Goal: Browse casually: Explore the website without a specific task or goal

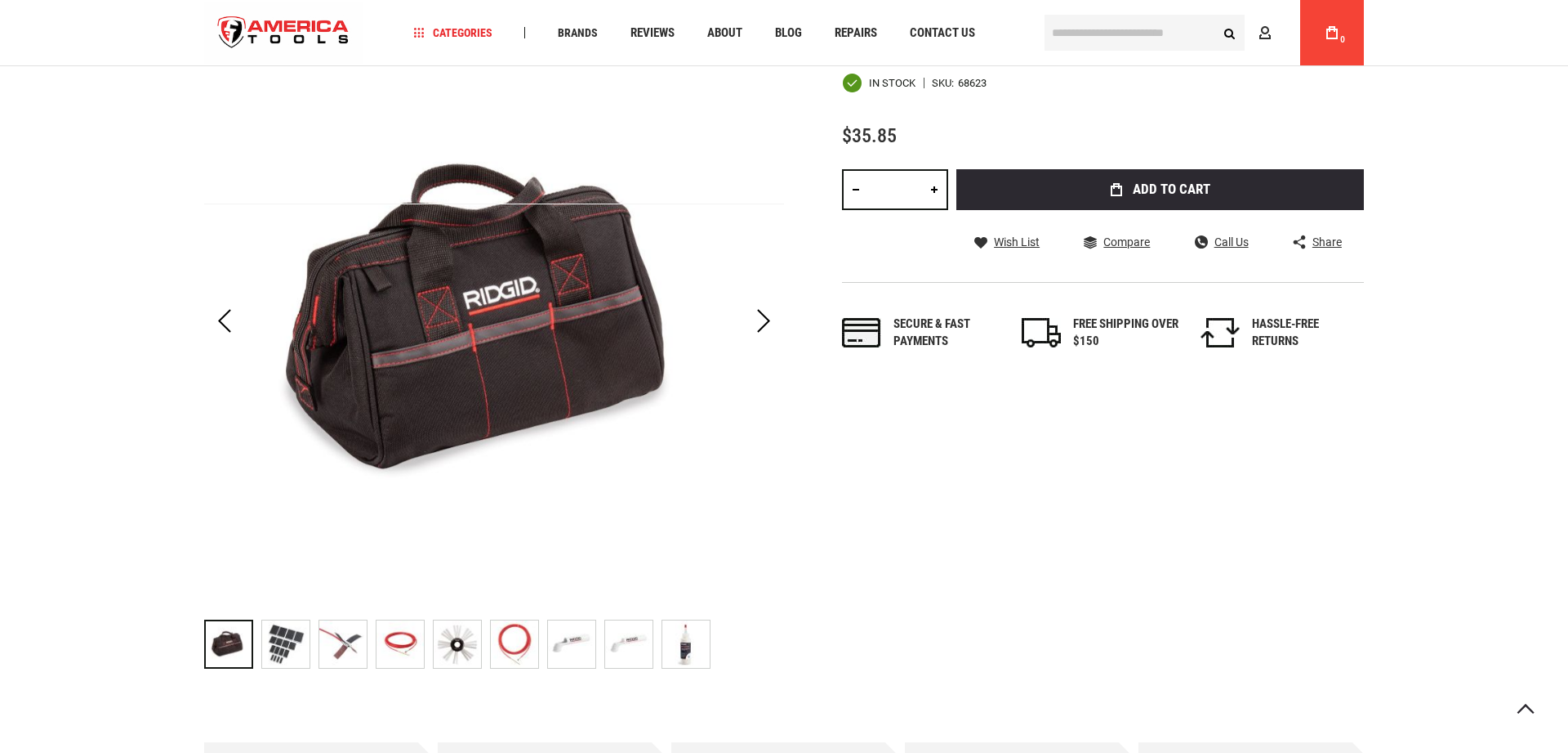
scroll to position [250, 0]
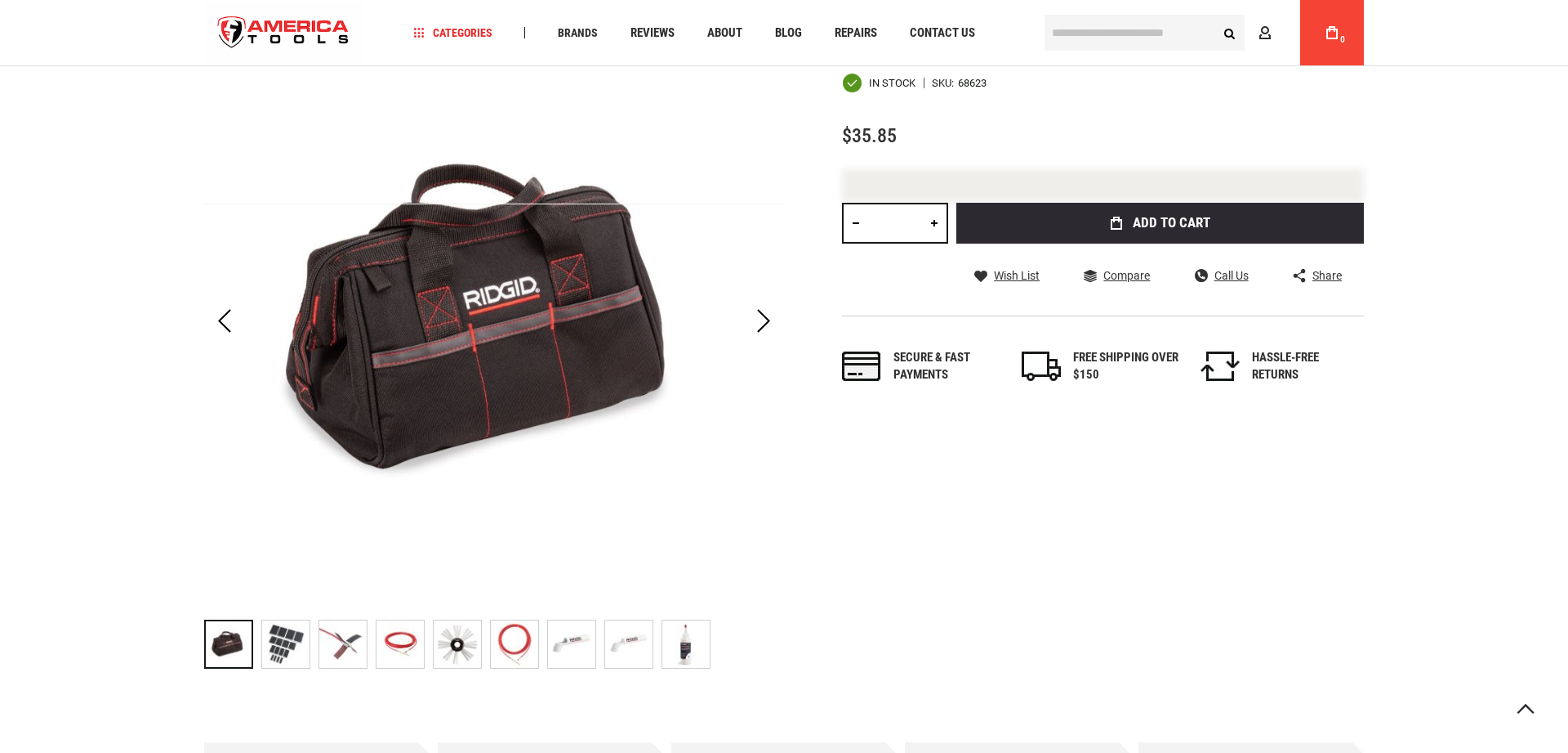
click at [342, 640] on img "RIDGID 68623 BAG, DRAIN CLEANING BAG ONLY" at bounding box center [343, 644] width 47 height 47
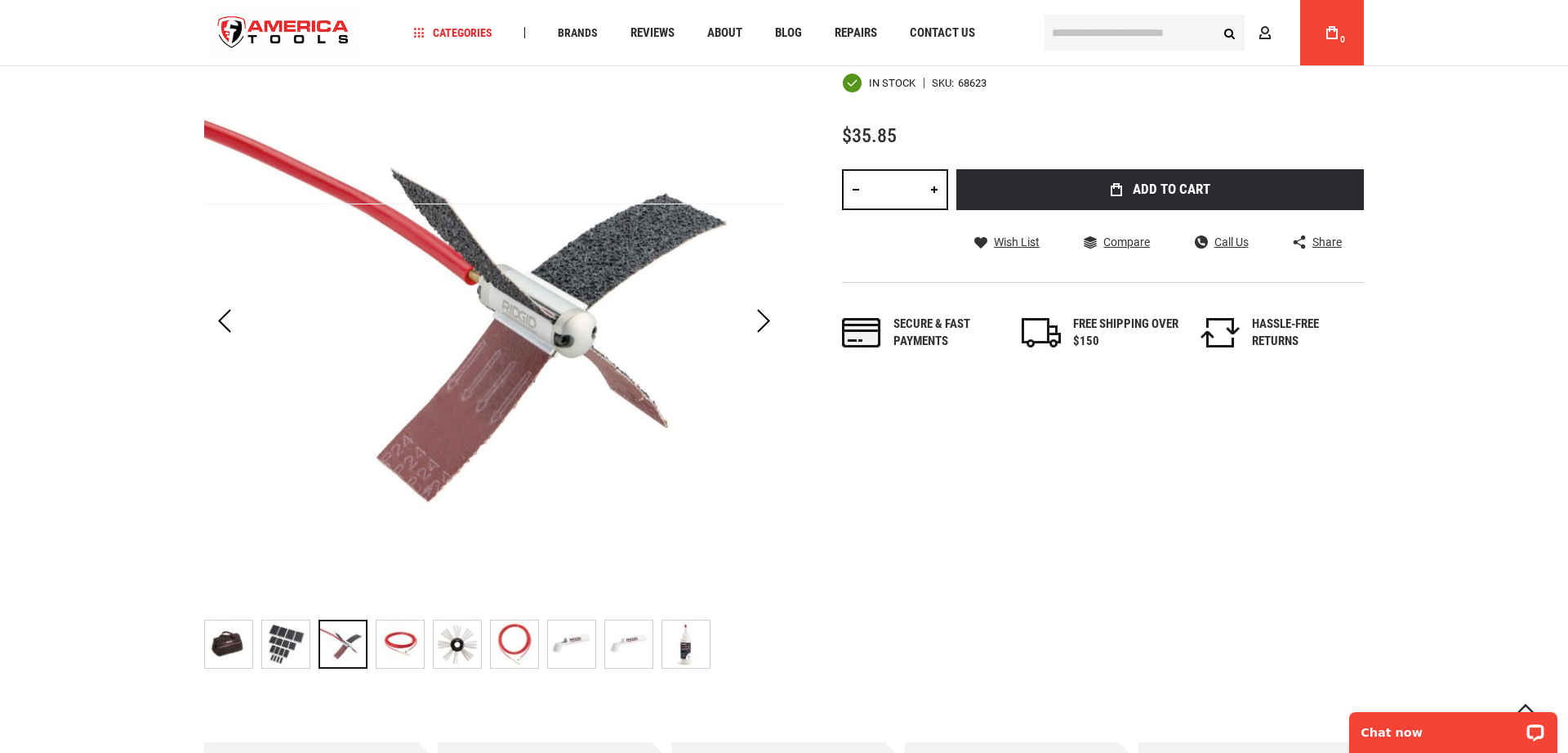
scroll to position [0, 0]
click at [304, 642] on img "RIDGID 68623 BAG, DRAIN CLEANING BAG ONLY" at bounding box center [286, 644] width 47 height 47
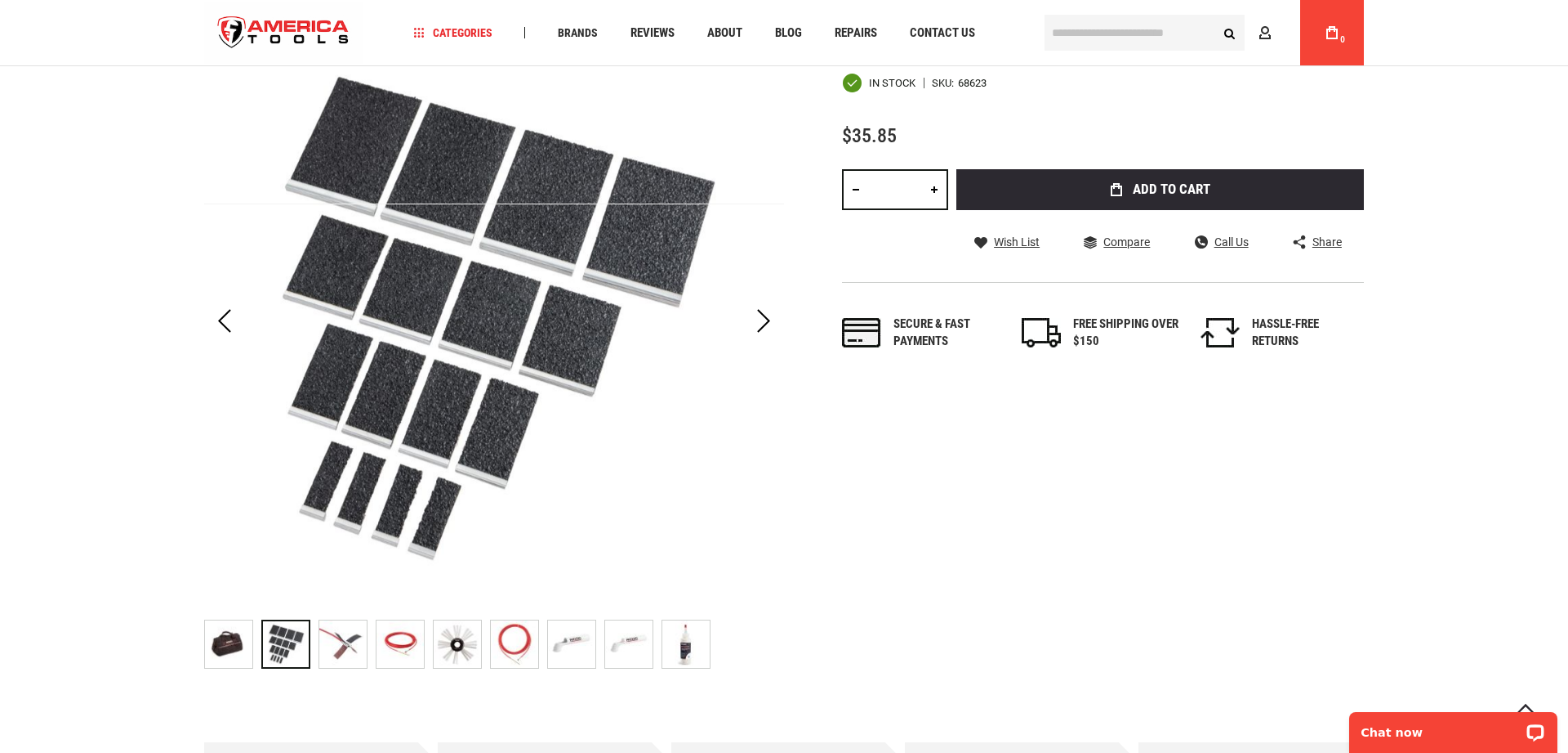
click at [420, 634] on img "RIDGID 68623 BAG, DRAIN CLEANING BAG ONLY" at bounding box center [400, 644] width 47 height 47
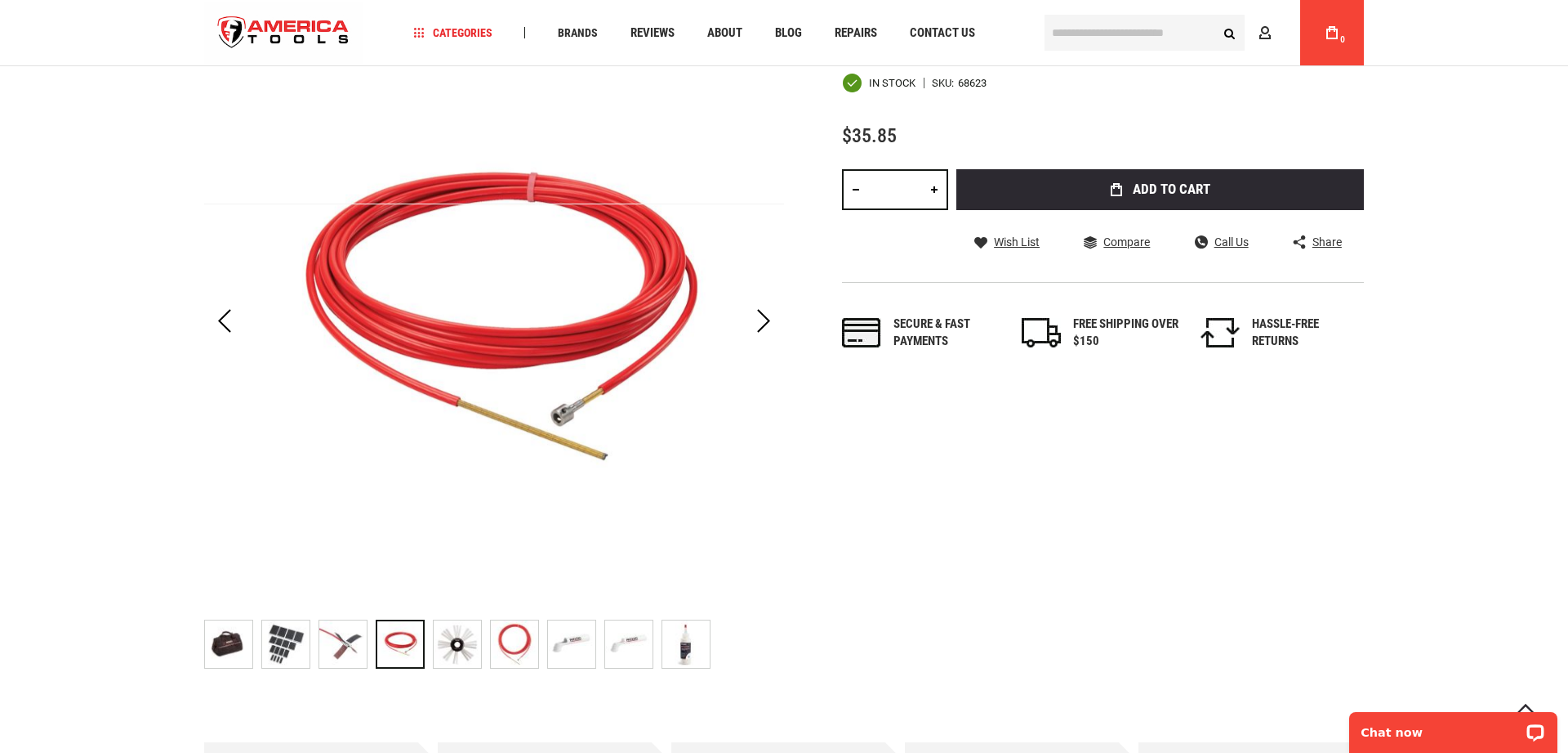
click at [446, 635] on img "RIDGID 68623 BAG, DRAIN CLEANING BAG ONLY" at bounding box center [457, 644] width 47 height 47
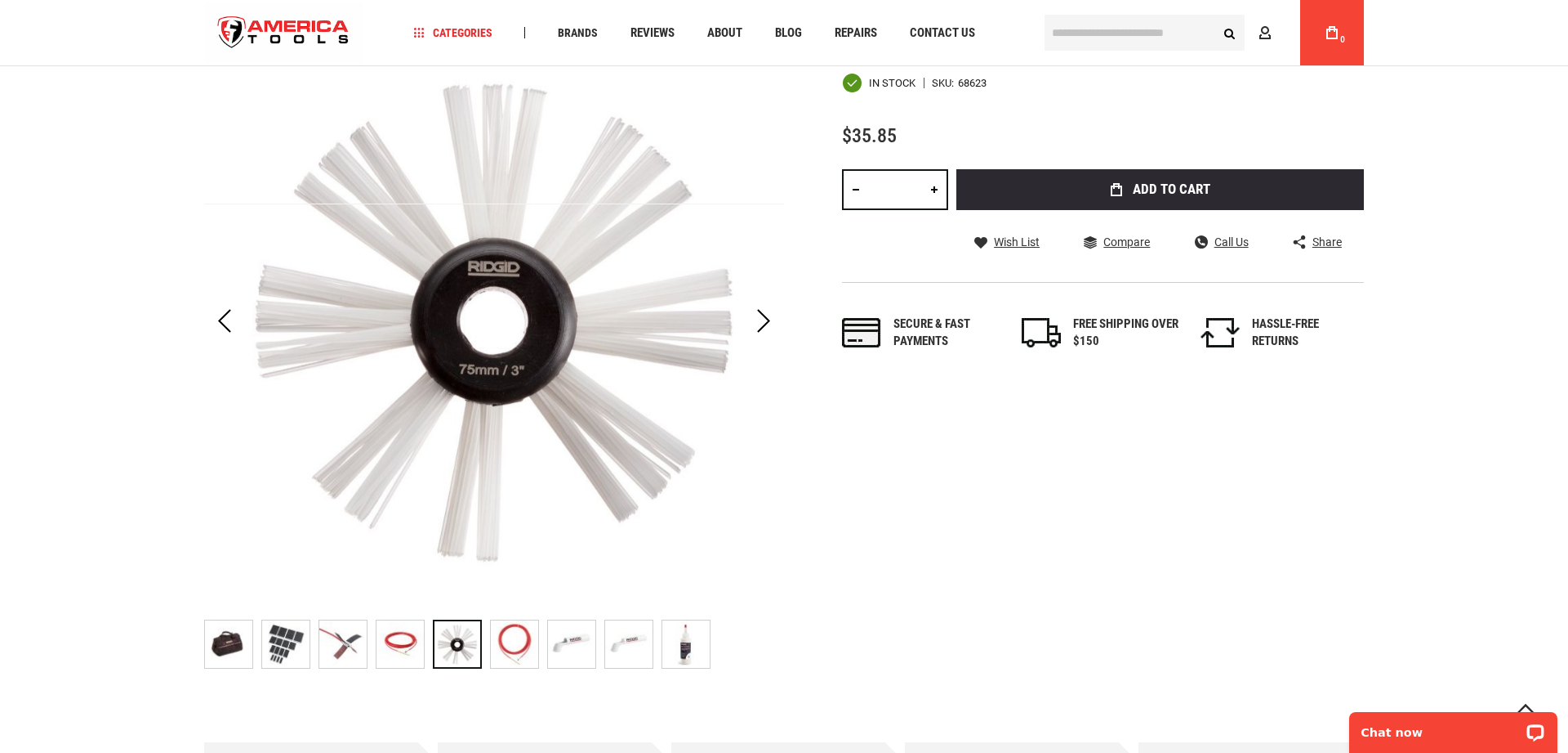
click at [461, 636] on div at bounding box center [457, 644] width 49 height 49
click at [512, 639] on img "RIDGID 68623 BAG, DRAIN CLEANING BAG ONLY" at bounding box center [514, 644] width 47 height 47
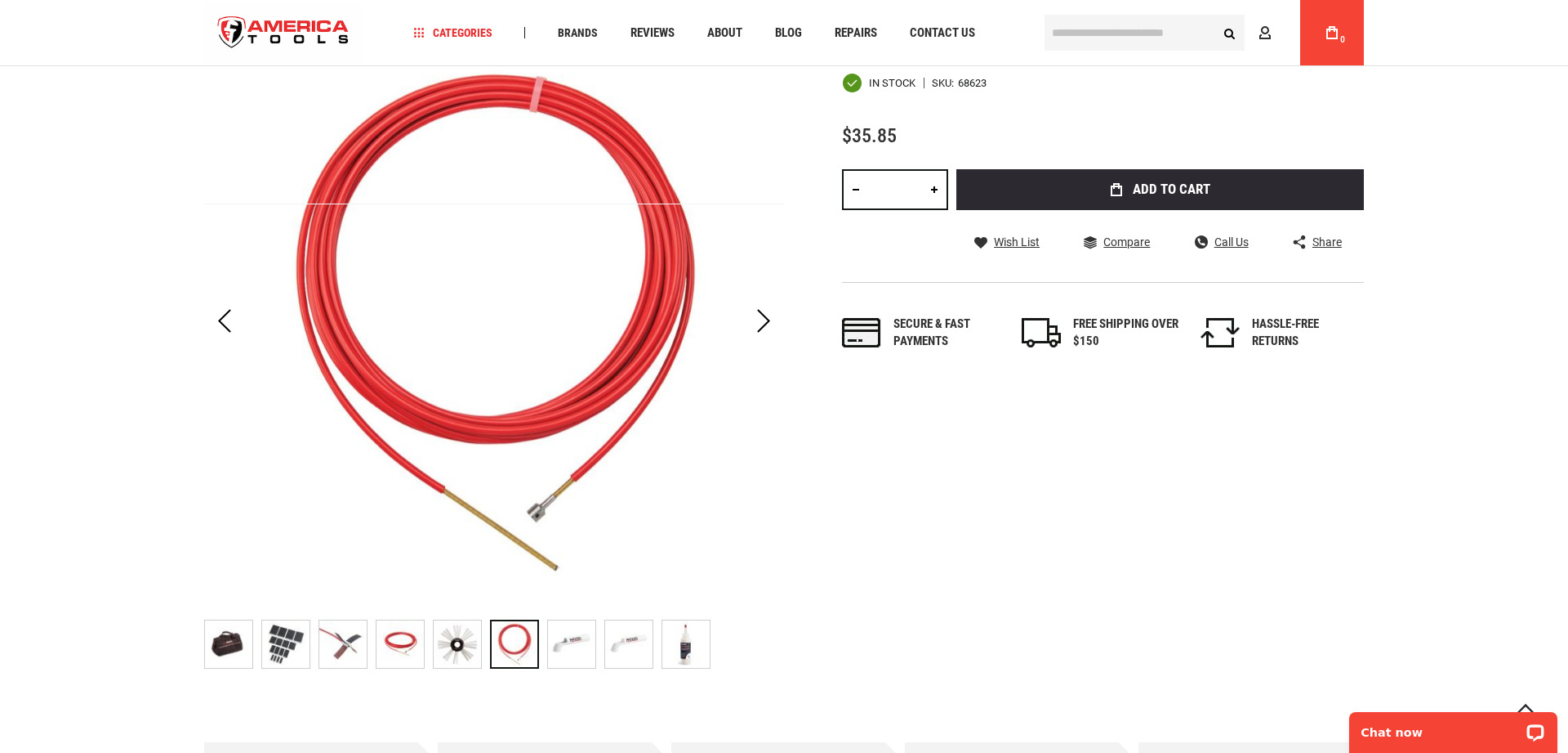
click at [564, 639] on img "RIDGID 68623 BAG, DRAIN CLEANING BAG ONLY" at bounding box center [571, 644] width 47 height 47
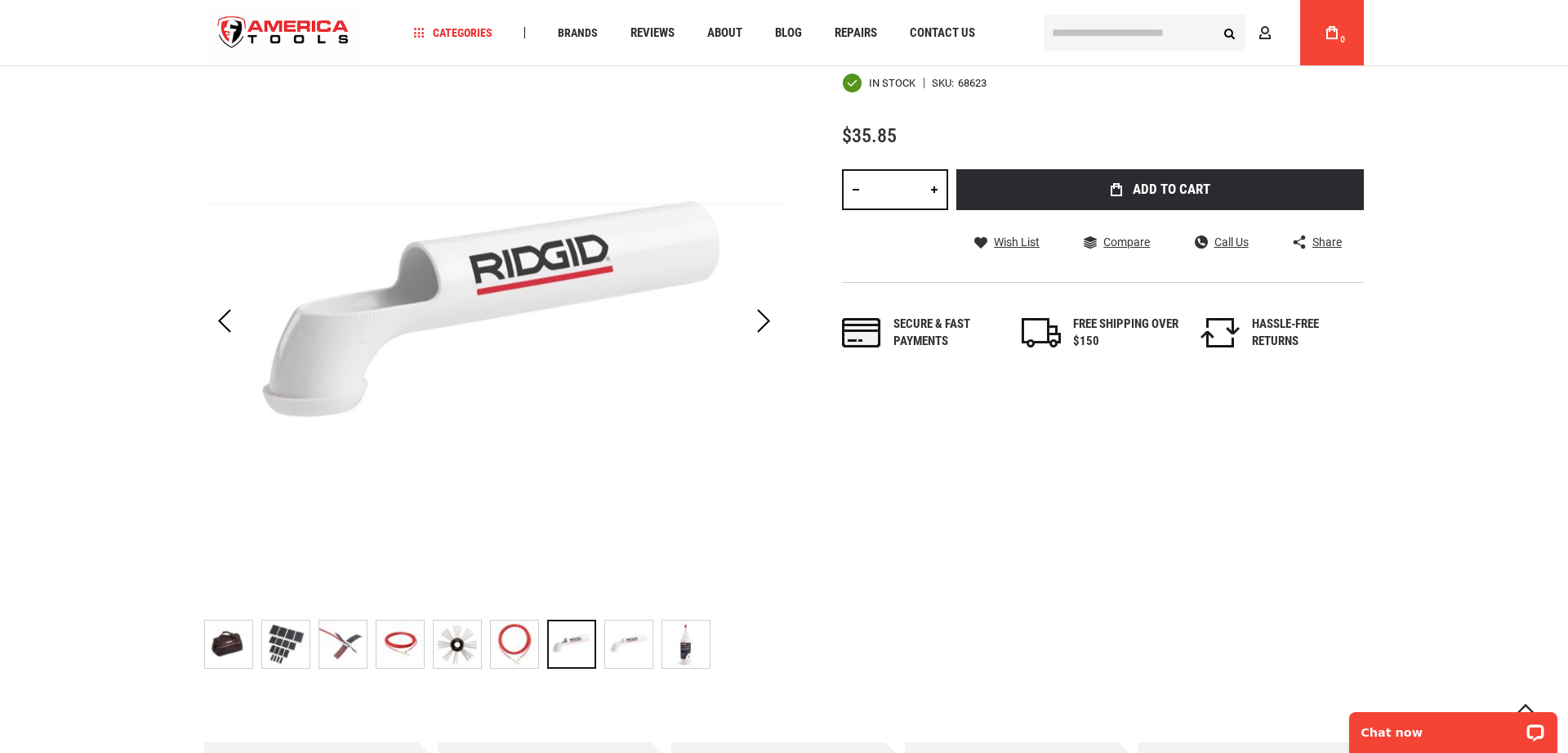
click at [611, 636] on img "RIDGID 68623 BAG, DRAIN CLEANING BAG ONLY" at bounding box center [628, 644] width 47 height 47
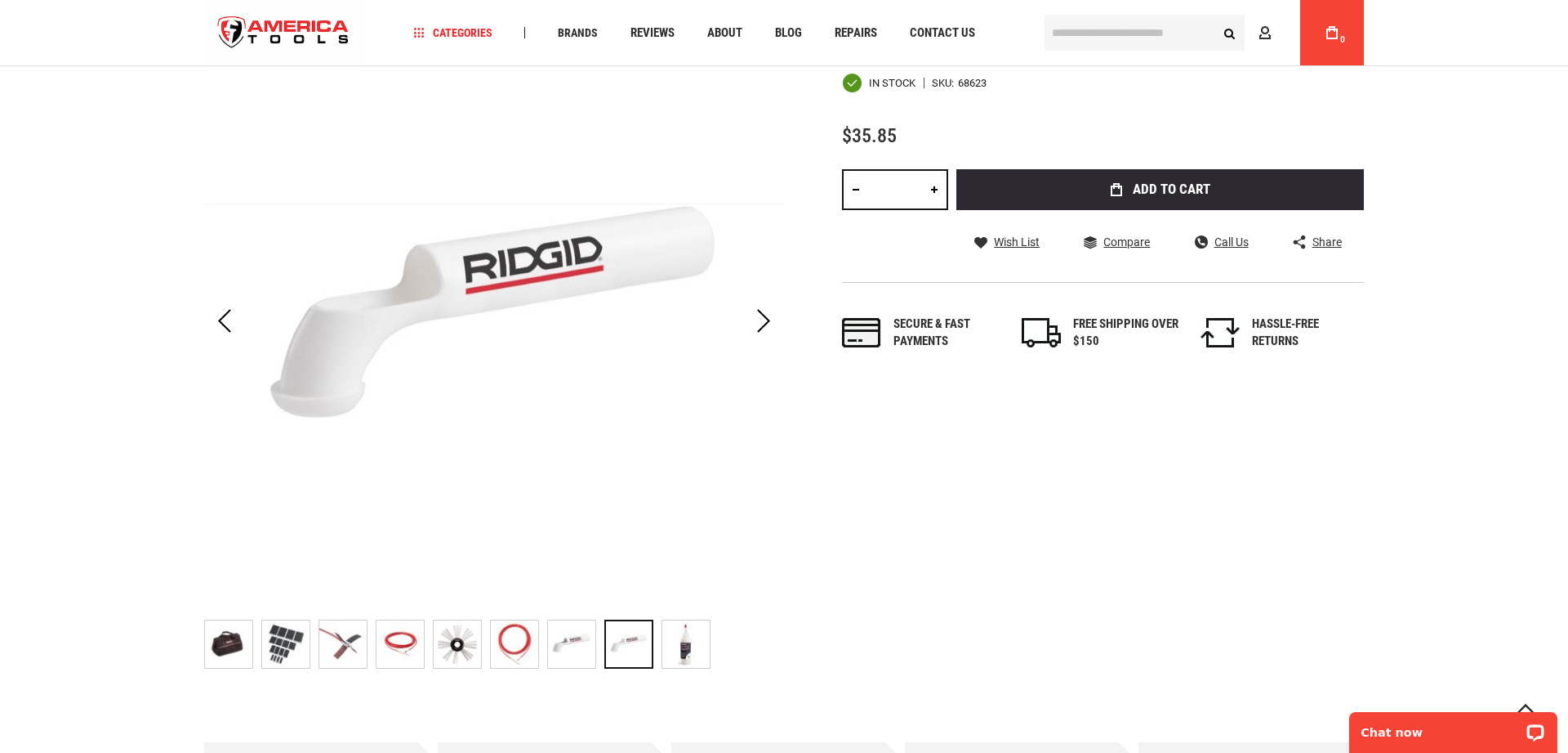
click at [656, 639] on div "RIDGID 68623 BAG, DRAIN CLEANING BAG ONLY" at bounding box center [632, 644] width 57 height 65
click at [676, 639] on img "RIDGID 68623 BAG, DRAIN CLEANING BAG ONLY" at bounding box center [685, 644] width 47 height 47
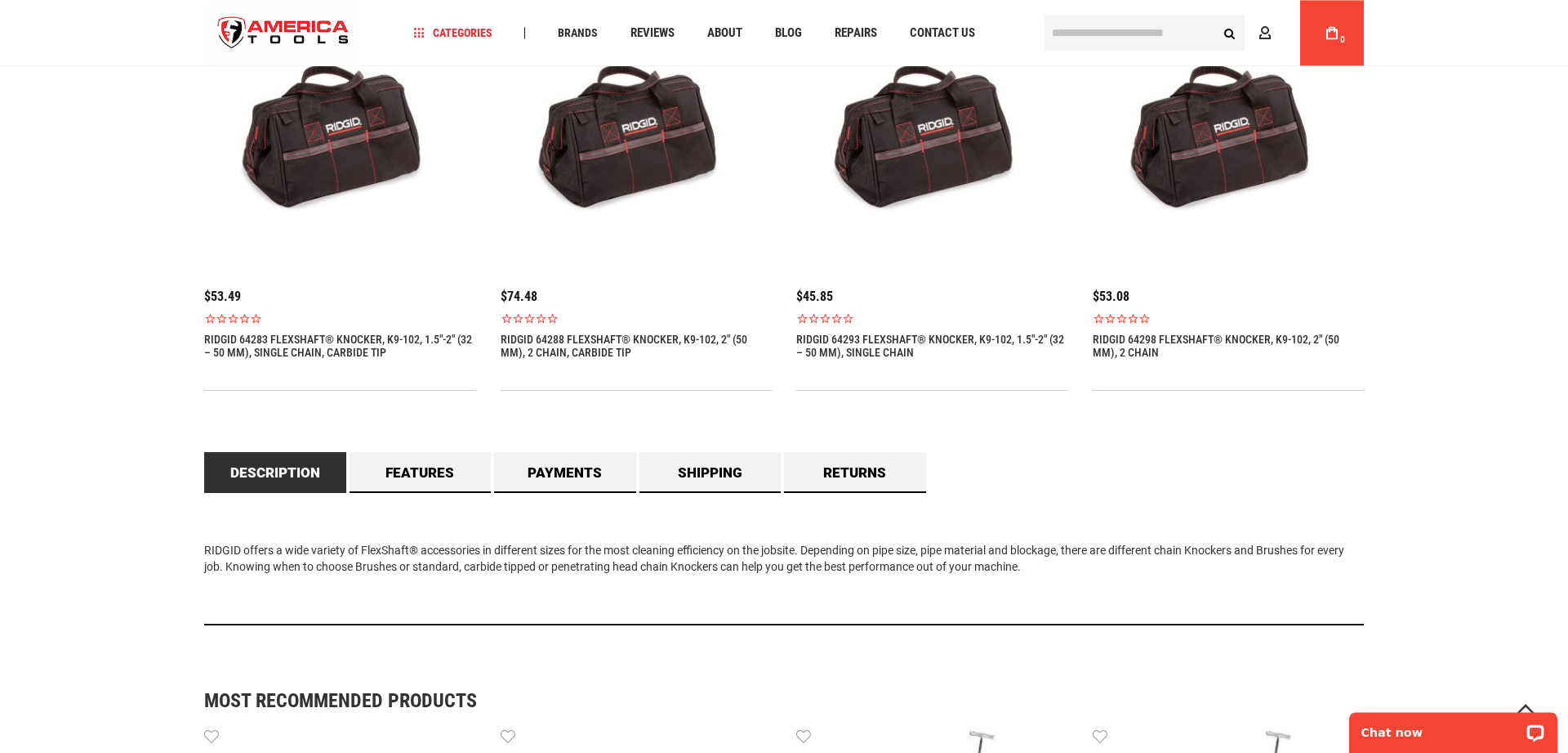
scroll to position [1084, 0]
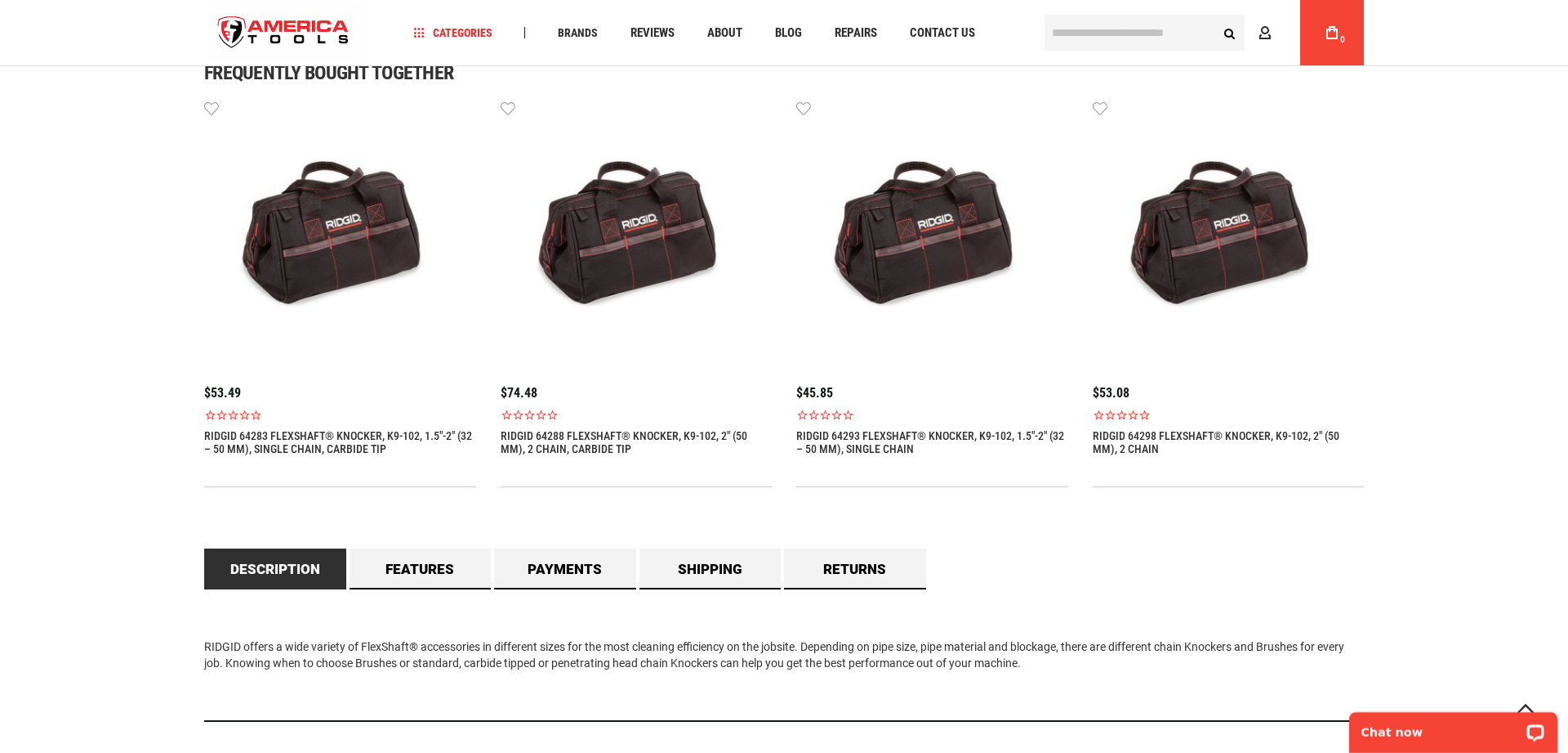
click at [132, 500] on div "Language English Español Need Help? [PHONE_NUMBER] Free Shipping Over $150 Fina…" at bounding box center [784, 484] width 1568 height 3135
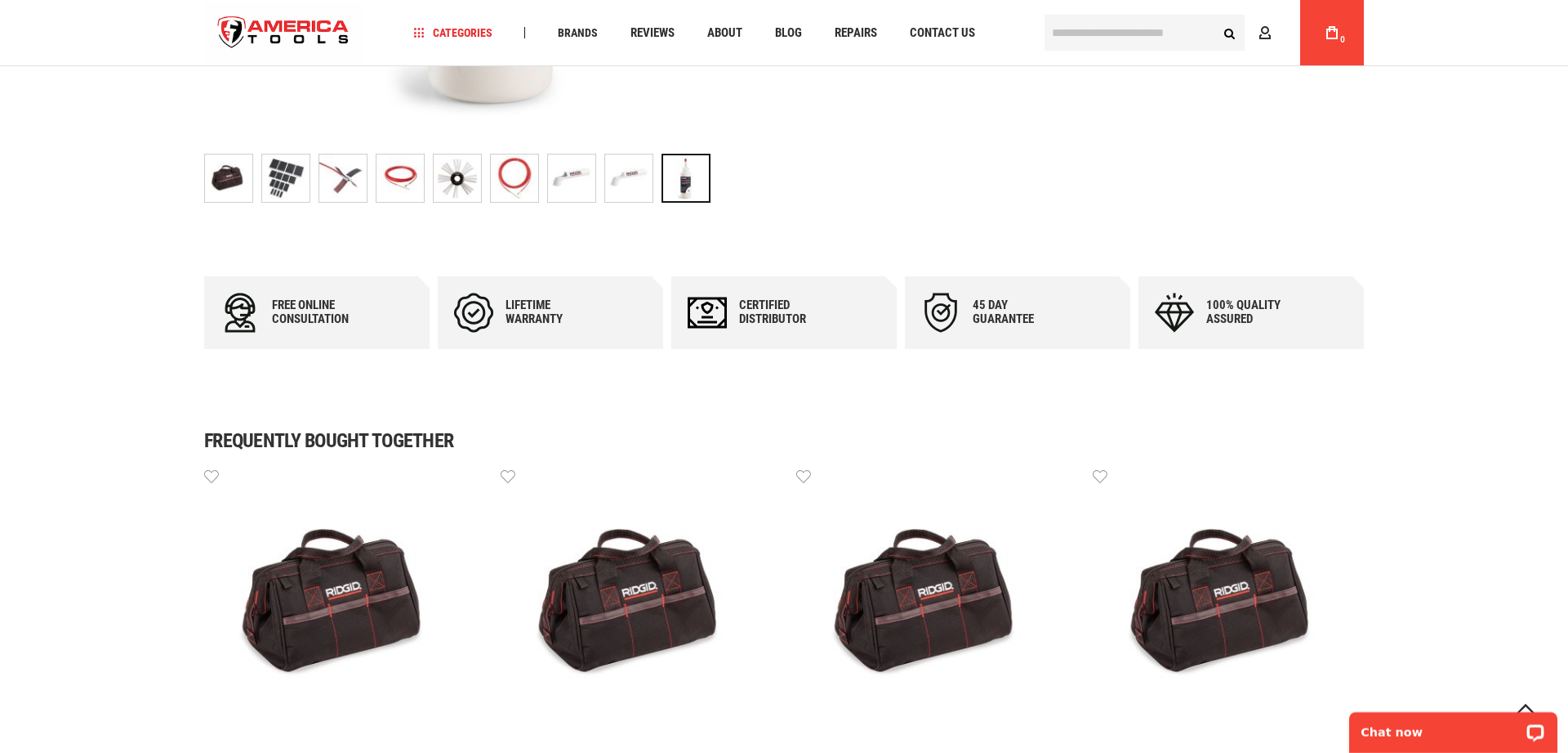
scroll to position [966, 0]
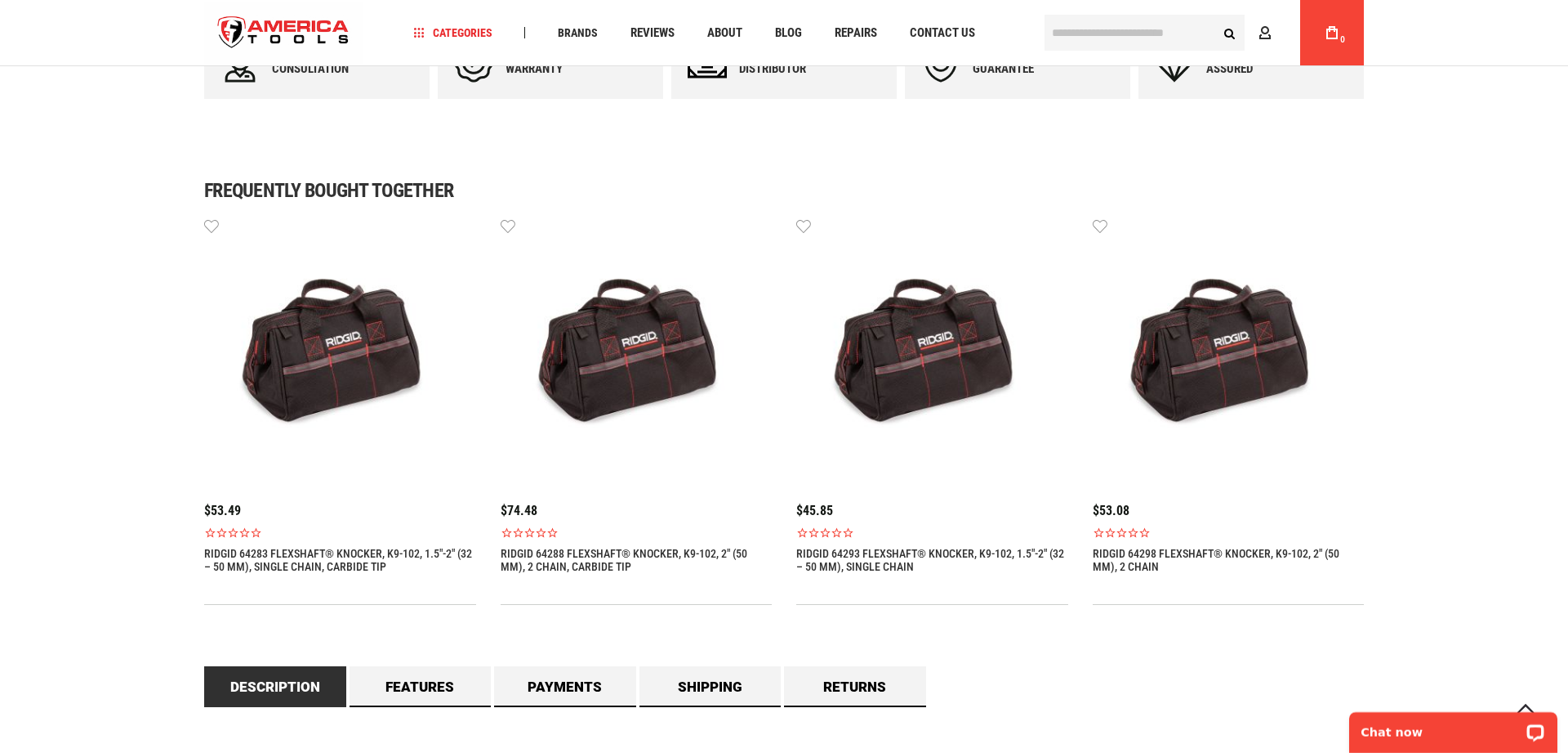
click at [94, 350] on div "Language English Español Need Help? [PHONE_NUMBER] Free Shipping Over $150 Fina…" at bounding box center [784, 601] width 1568 height 3135
